Goal: Information Seeking & Learning: Find contact information

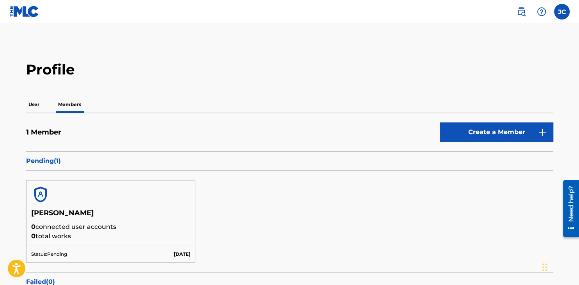
click at [219, 215] on div "[PERSON_NAME] 0 connected user accounts 0 total works Status: Pending [DATE]" at bounding box center [289, 221] width 527 height 101
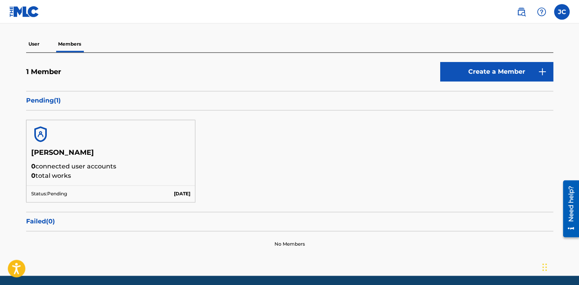
scroll to position [61, 0]
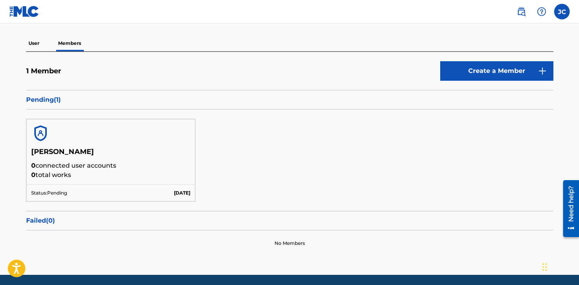
click at [59, 148] on h5 "[PERSON_NAME]" at bounding box center [111, 154] width 160 height 14
click at [71, 151] on h5 "[PERSON_NAME]" at bounding box center [111, 154] width 160 height 14
click at [56, 103] on p "Pending ( 1 )" at bounding box center [289, 99] width 527 height 9
click at [50, 102] on p "Pending ( 1 )" at bounding box center [289, 99] width 527 height 9
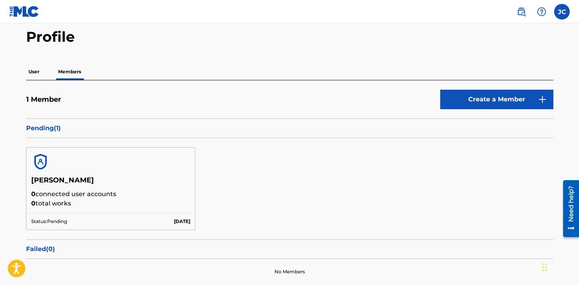
scroll to position [0, 0]
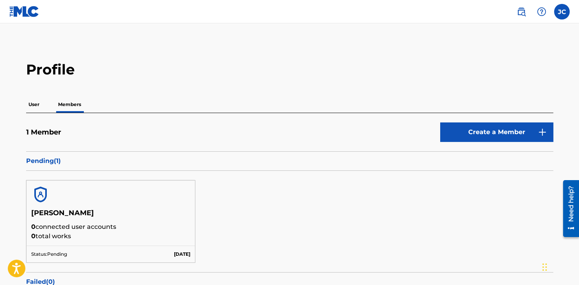
click at [36, 99] on p "User" at bounding box center [34, 104] width 16 height 16
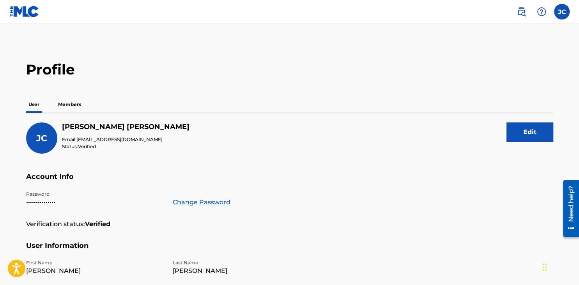
click at [544, 12] on img at bounding box center [541, 11] width 9 height 9
click at [541, 36] on link "Contact us" at bounding box center [542, 32] width 66 height 19
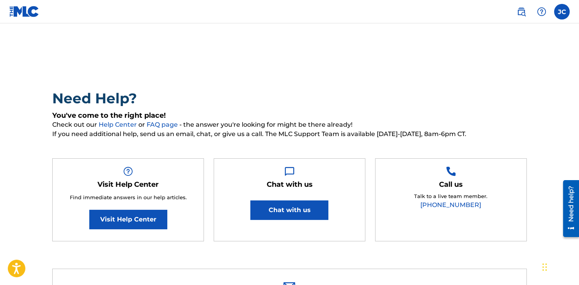
click at [548, 9] on div at bounding box center [542, 12] width 16 height 16
click at [534, 34] on link "Contact us" at bounding box center [542, 33] width 66 height 19
click at [542, 8] on img at bounding box center [541, 11] width 9 height 9
click at [561, 10] on label at bounding box center [562, 12] width 16 height 16
click at [562, 12] on input "[PERSON_NAME] [PERSON_NAME] [EMAIL_ADDRESS][DOMAIN_NAME] Notification Preferenc…" at bounding box center [562, 12] width 0 height 0
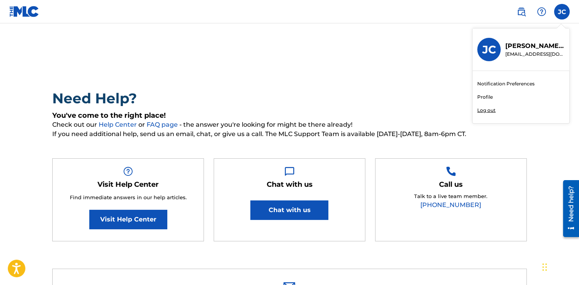
click at [494, 48] on h3 "JC" at bounding box center [489, 50] width 14 height 14
click at [562, 12] on input "[PERSON_NAME] [PERSON_NAME] [EMAIL_ADDRESS][DOMAIN_NAME] Notification Preferenc…" at bounding box center [562, 12] width 0 height 0
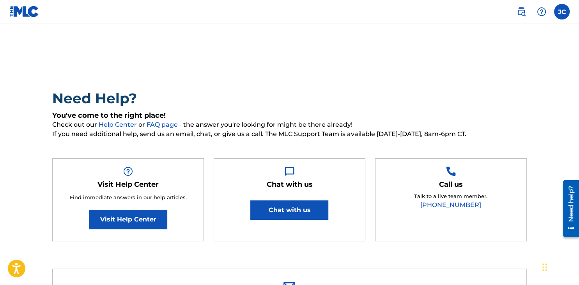
click at [558, 12] on label at bounding box center [562, 12] width 16 height 16
click at [562, 12] on input "[PERSON_NAME] [PERSON_NAME] [EMAIL_ADDRESS][DOMAIN_NAME] Notification Preferenc…" at bounding box center [562, 12] width 0 height 0
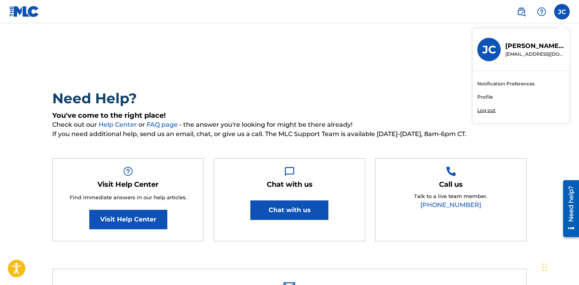
click at [477, 100] on link "Profile" at bounding box center [485, 97] width 16 height 7
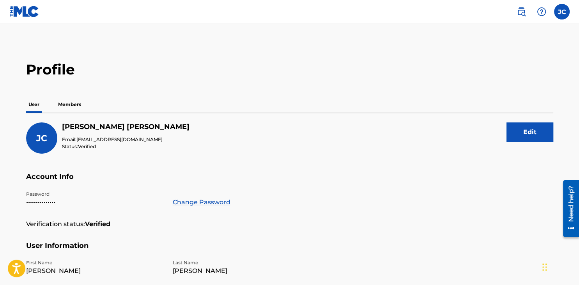
click at [73, 110] on p "Members" at bounding box center [70, 104] width 28 height 16
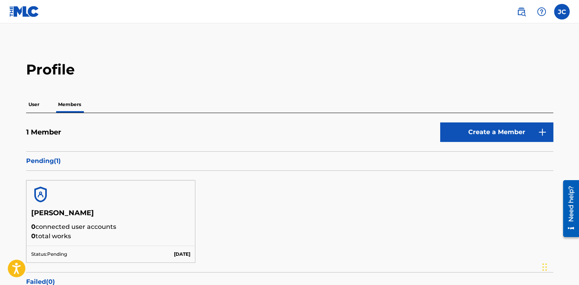
click at [541, 15] on img at bounding box center [541, 11] width 9 height 9
click at [544, 34] on link "Contact us" at bounding box center [542, 33] width 66 height 19
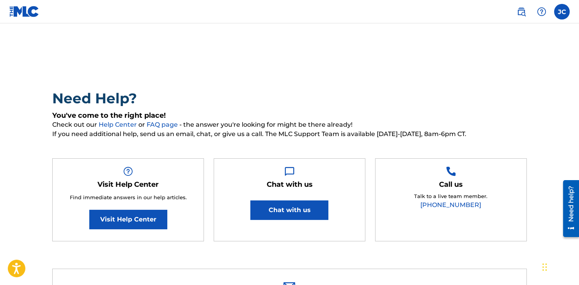
click at [291, 208] on button "Chat with us" at bounding box center [289, 210] width 78 height 20
click at [385, 107] on div "Need Help? You've come to the right place! Check out our Help Center or FAQ pag…" at bounding box center [289, 170] width 475 height 160
click at [17, 26] on main "Need Help? You've come to the right place! Check out our Help Center or FAQ pag…" at bounding box center [289, 223] width 579 height 401
click at [27, 20] on link at bounding box center [24, 11] width 30 height 23
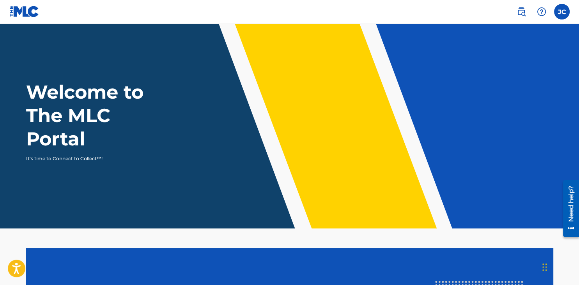
click at [562, 11] on label at bounding box center [562, 12] width 16 height 16
click at [562, 12] on input "[PERSON_NAME] [PERSON_NAME] [EMAIL_ADDRESS][DOMAIN_NAME] Notification Preferenc…" at bounding box center [562, 12] width 0 height 0
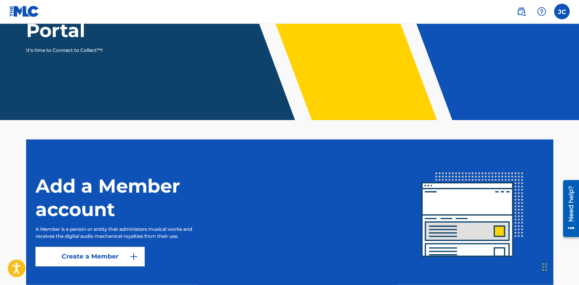
scroll to position [48, 0]
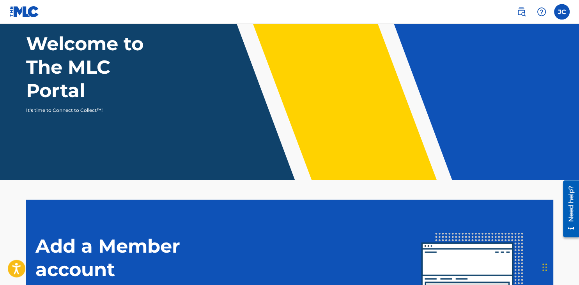
click at [558, 12] on label at bounding box center [562, 12] width 16 height 16
click at [562, 12] on input "[PERSON_NAME] [PERSON_NAME] [EMAIL_ADDRESS][DOMAIN_NAME] Notification Preferenc…" at bounding box center [562, 12] width 0 height 0
click at [558, 7] on label at bounding box center [562, 12] width 16 height 16
click at [562, 12] on input "[PERSON_NAME] [PERSON_NAME] [EMAIL_ADDRESS][DOMAIN_NAME] Notification Preferenc…" at bounding box center [562, 12] width 0 height 0
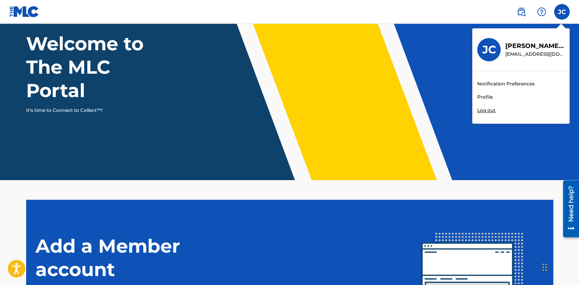
click at [479, 97] on link "Profile" at bounding box center [485, 97] width 16 height 7
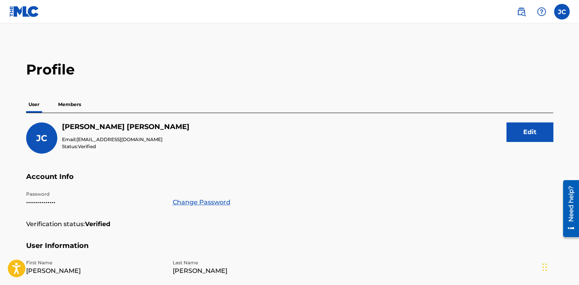
click at [71, 106] on p "Members" at bounding box center [70, 104] width 28 height 16
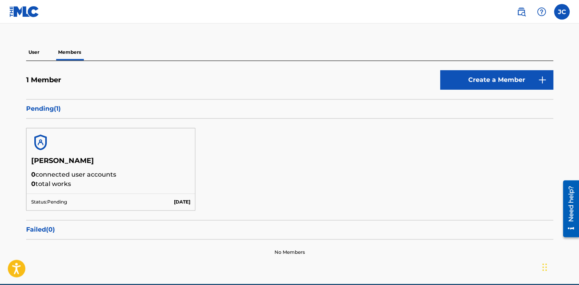
scroll to position [62, 0]
